Goal: Information Seeking & Learning: Learn about a topic

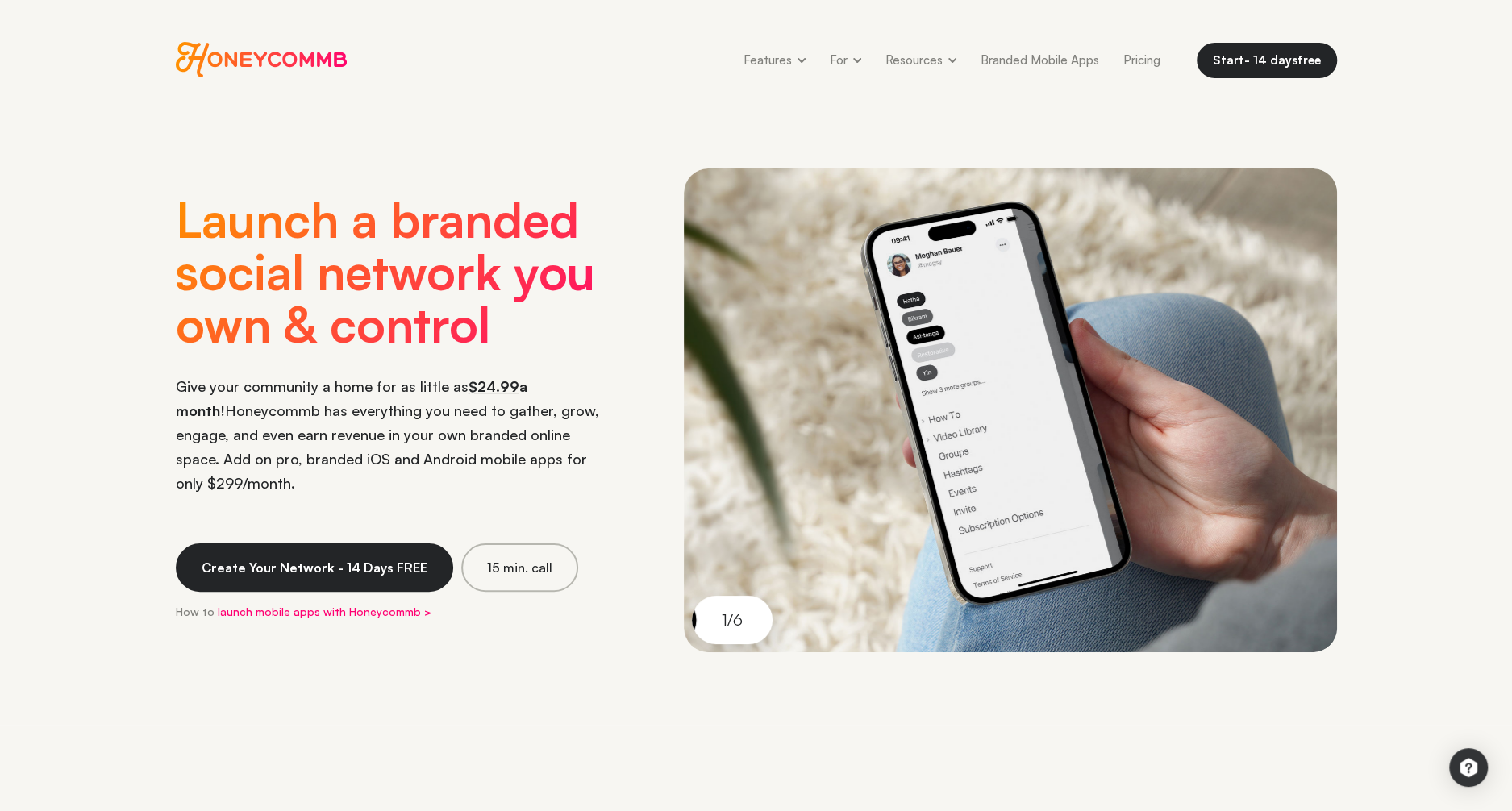
click at [214, 50] on span "Honeycommb" at bounding box center [261, 59] width 172 height 35
click at [220, 67] on span "Honeycommb" at bounding box center [261, 59] width 172 height 35
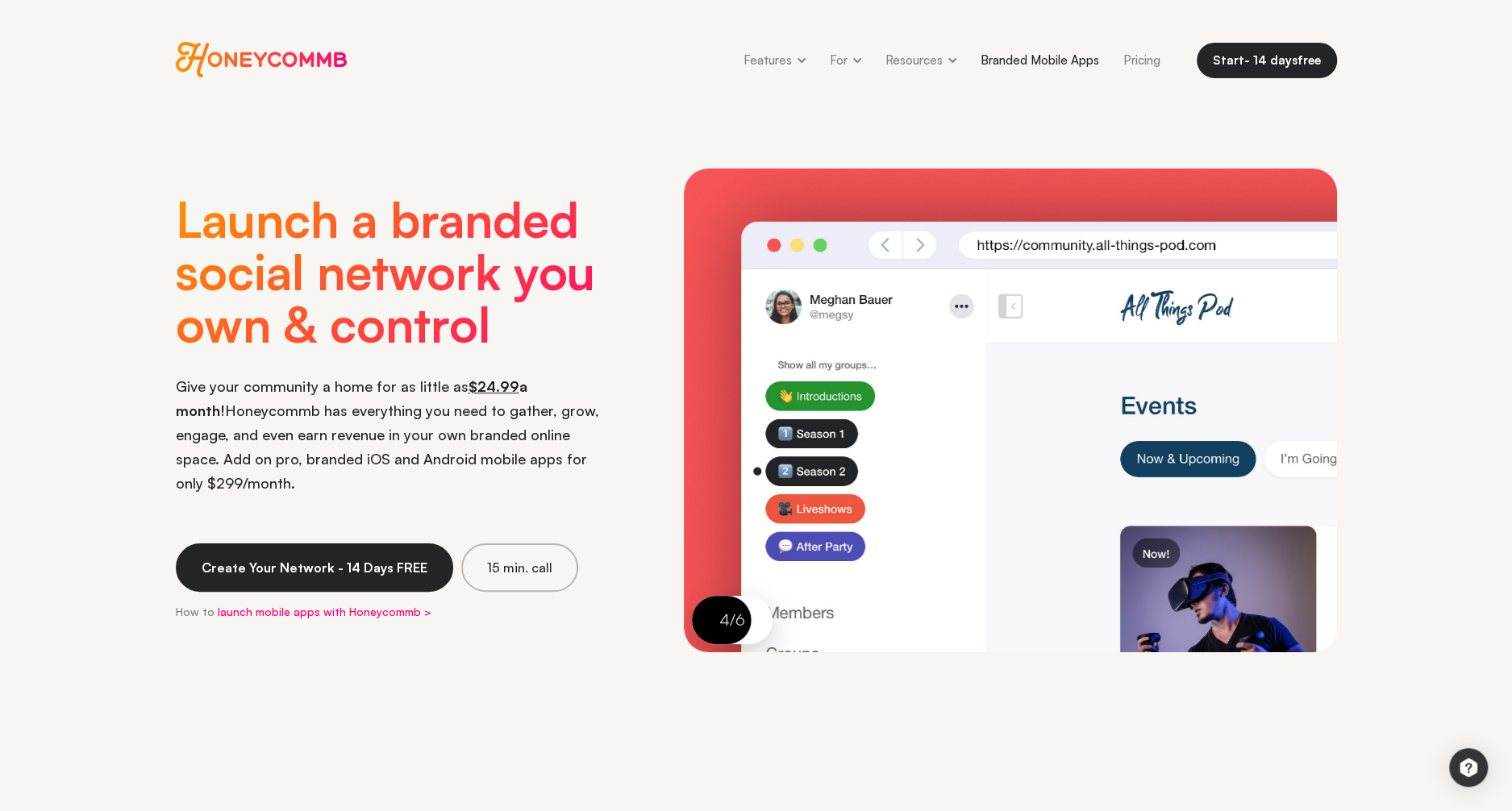
click at [1064, 62] on link "Branded Mobile Apps" at bounding box center [1040, 60] width 143 height 36
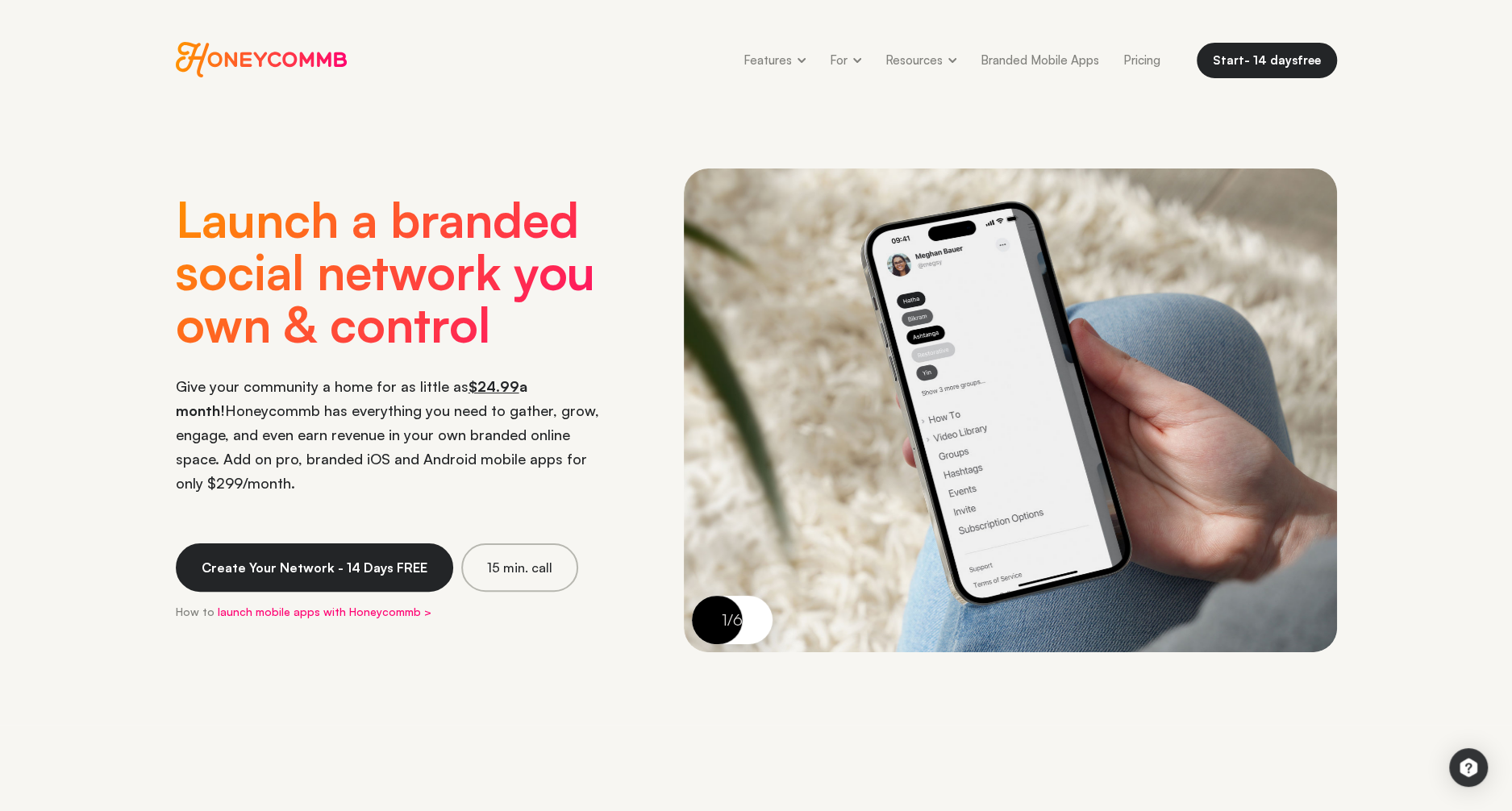
click at [236, 65] on span "Honeycommb" at bounding box center [261, 59] width 172 height 35
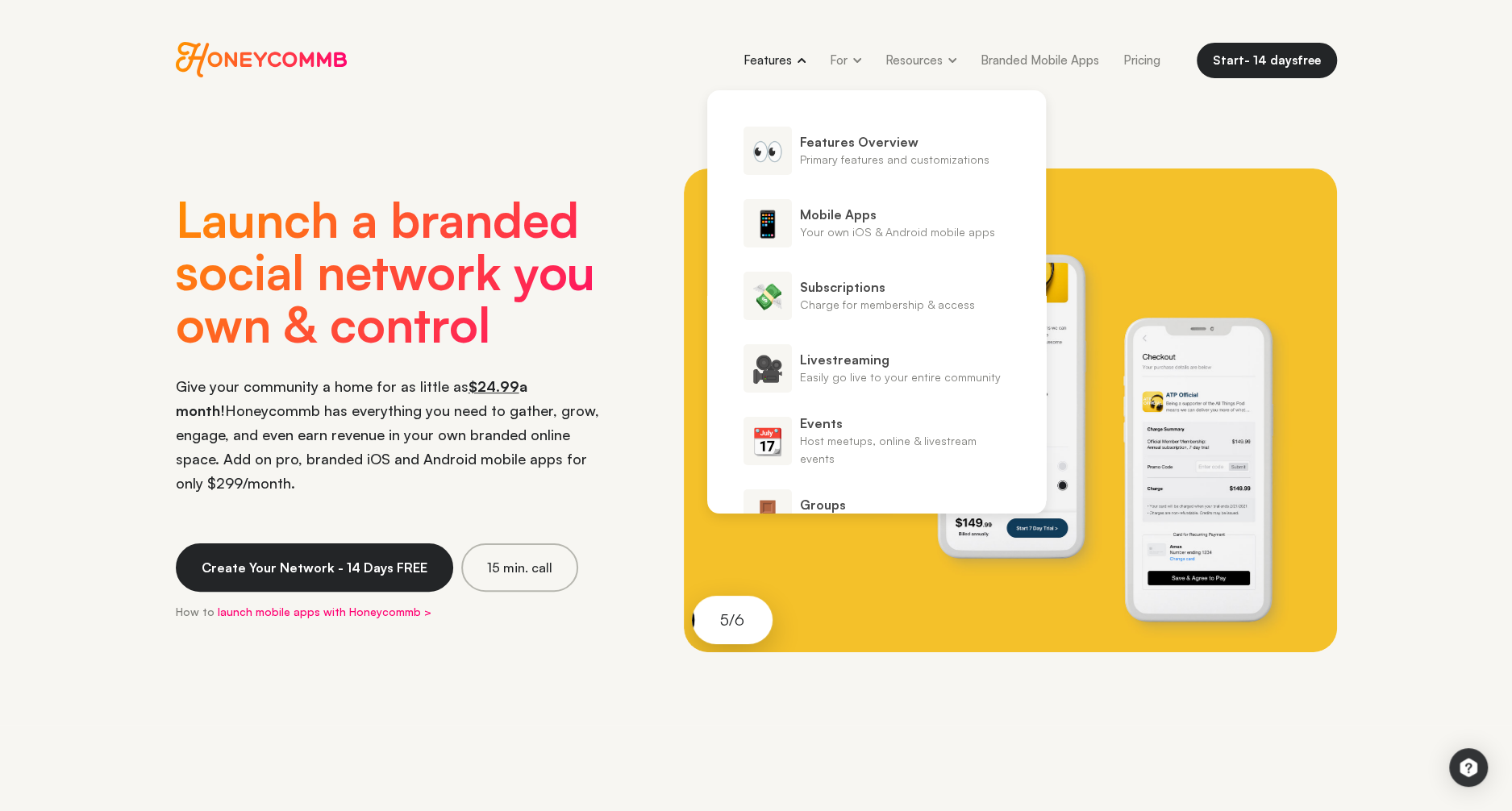
click at [890, 148] on span "Features Overview" at bounding box center [895, 142] width 190 height 18
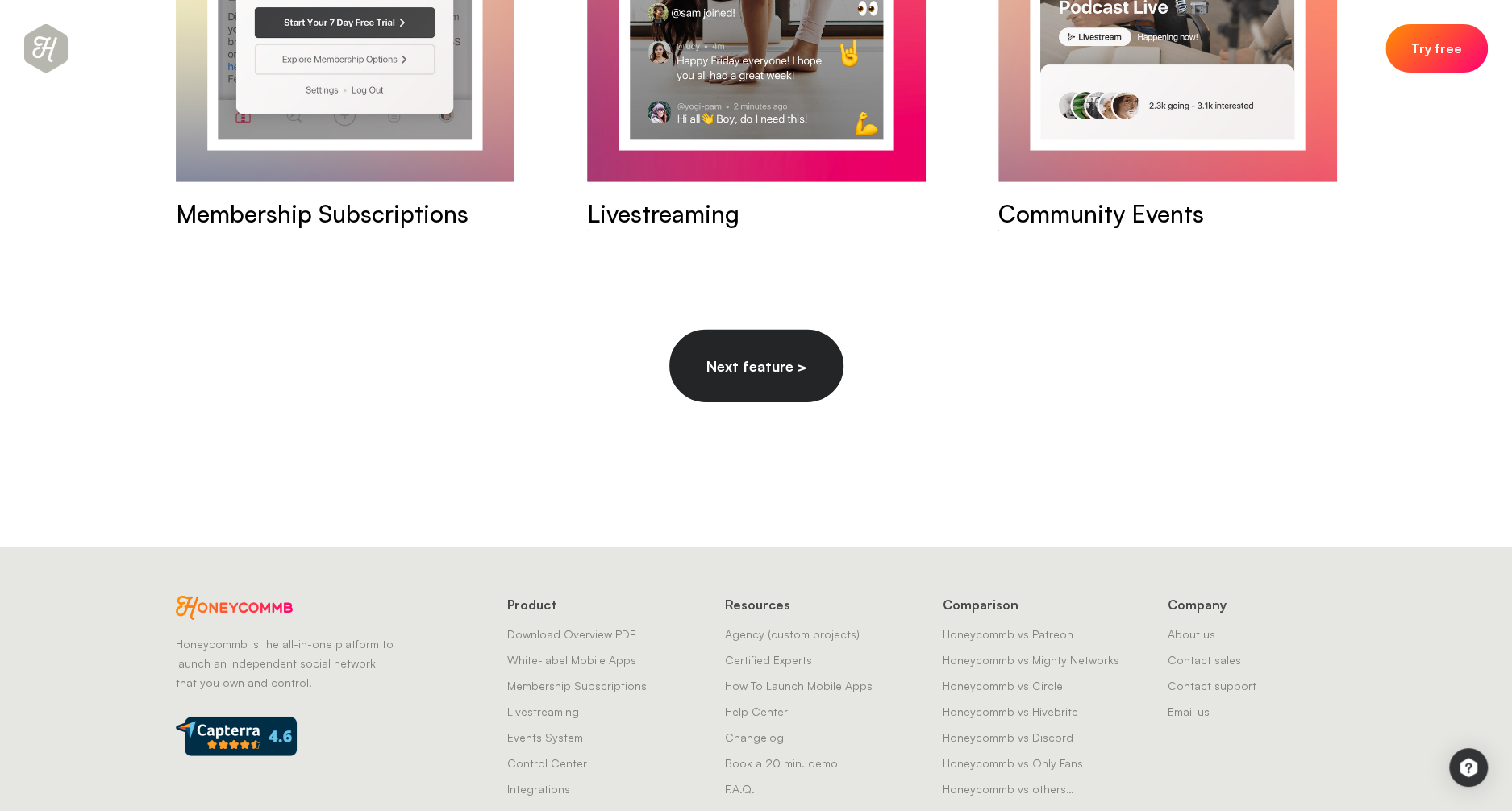
scroll to position [8183, 0]
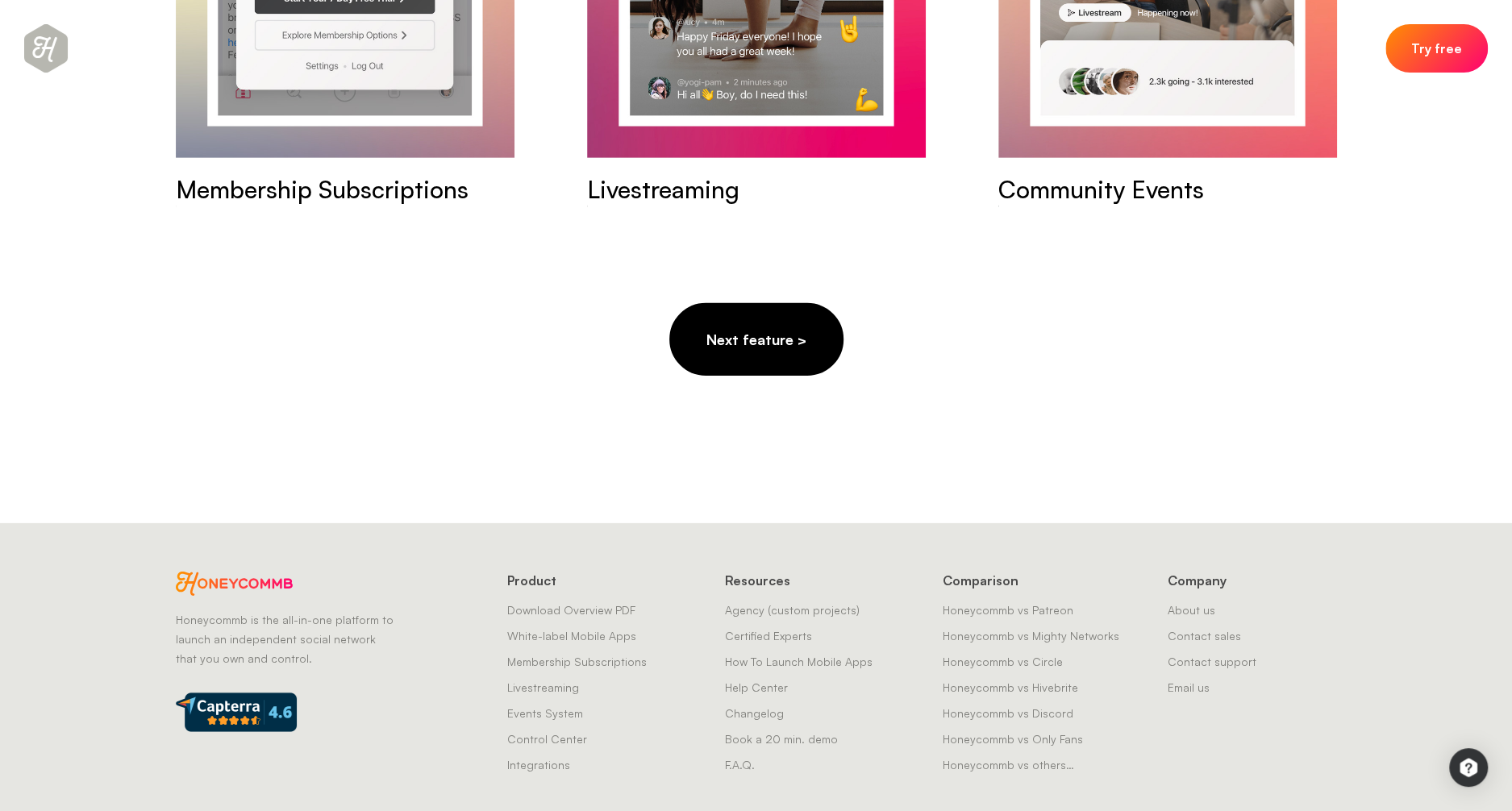
click at [760, 330] on span "Next feature >" at bounding box center [757, 339] width 100 height 18
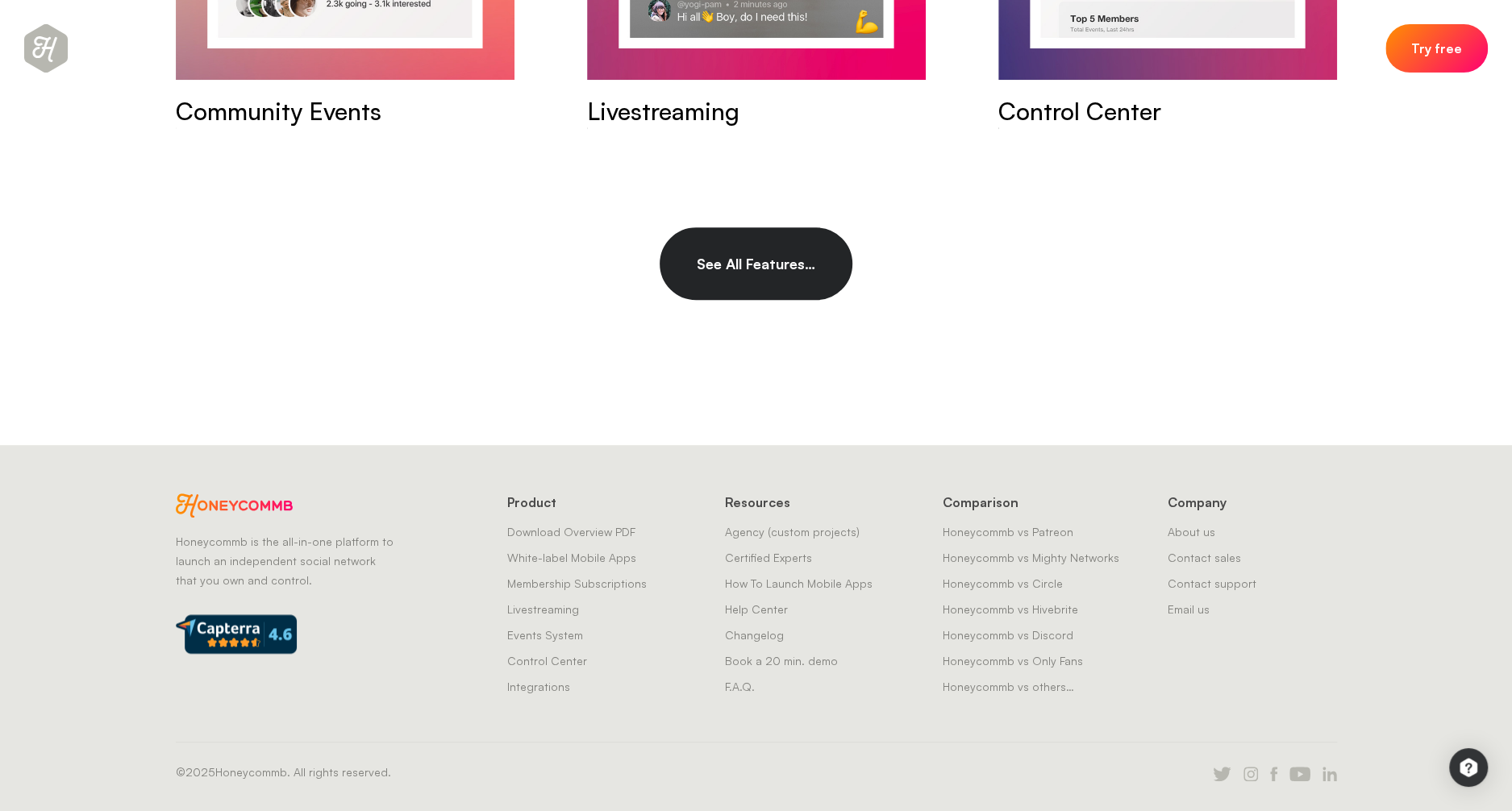
scroll to position [9963, 0]
click at [785, 270] on span "See All Features…" at bounding box center [756, 261] width 118 height 18
